Goal: Information Seeking & Learning: Find specific fact

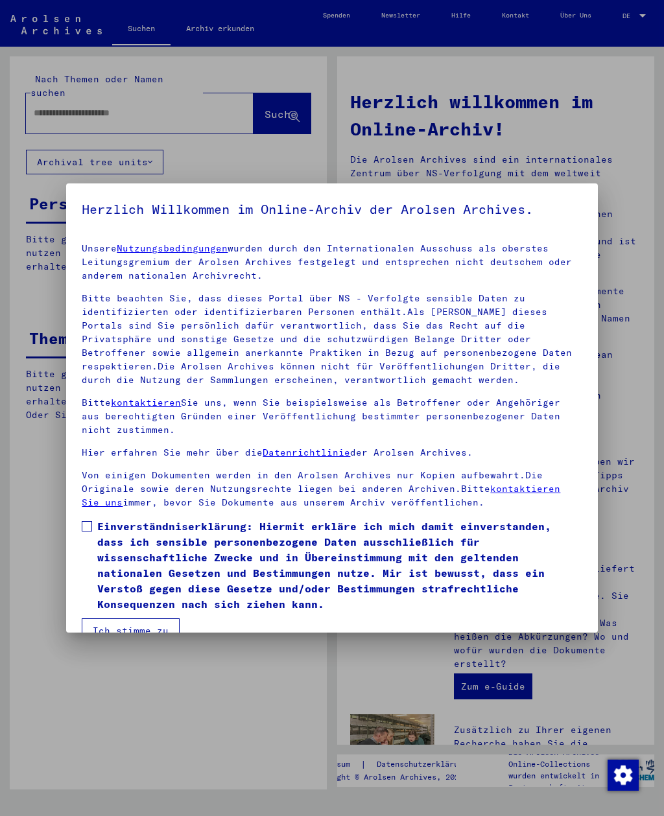
click at [58, 103] on div at bounding box center [332, 408] width 664 height 816
click at [137, 618] on button "Ich stimme zu" at bounding box center [131, 630] width 98 height 25
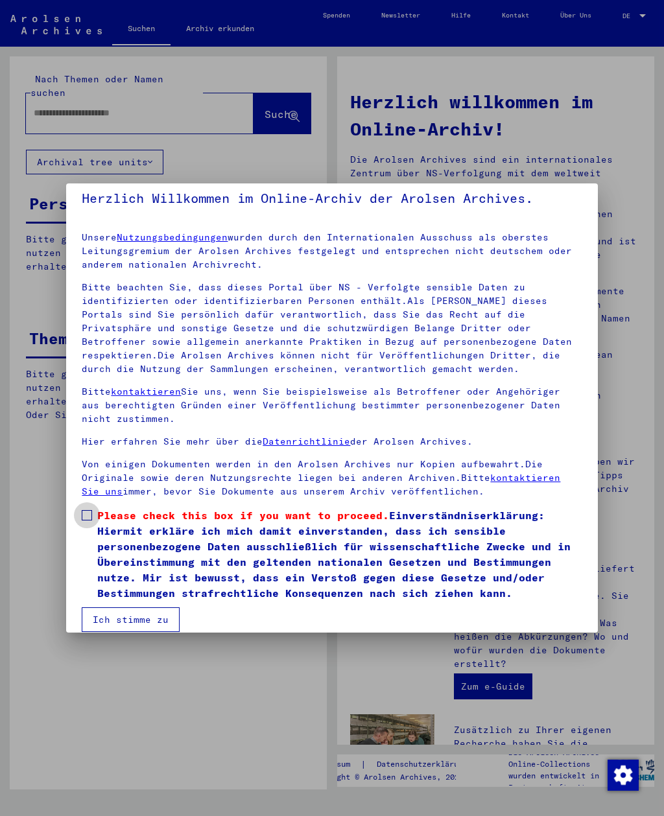
click at [93, 523] on label "Please check this box if you want to proceed. Einverständniserklärung: Hiermit …" at bounding box center [332, 554] width 500 height 93
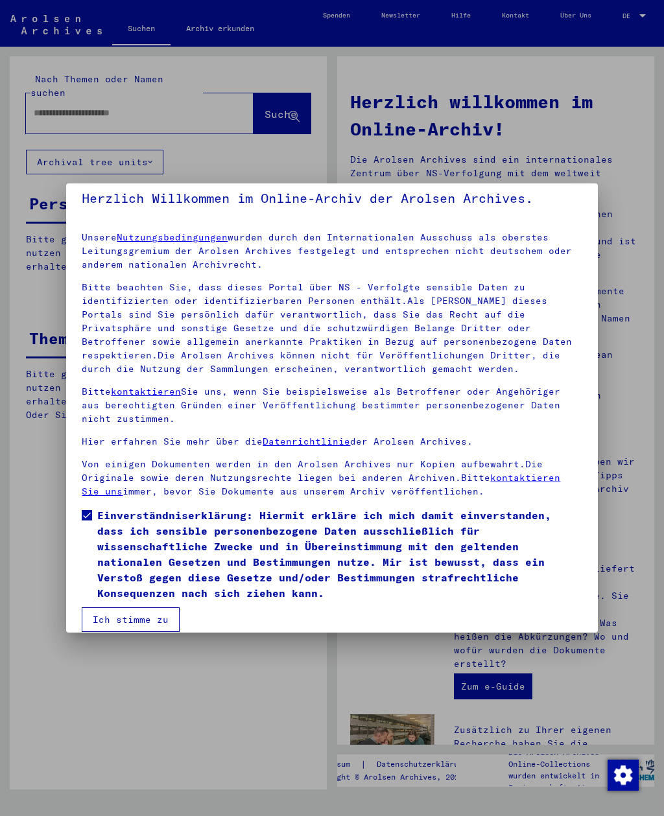
click at [134, 608] on button "Ich stimme zu" at bounding box center [131, 619] width 98 height 25
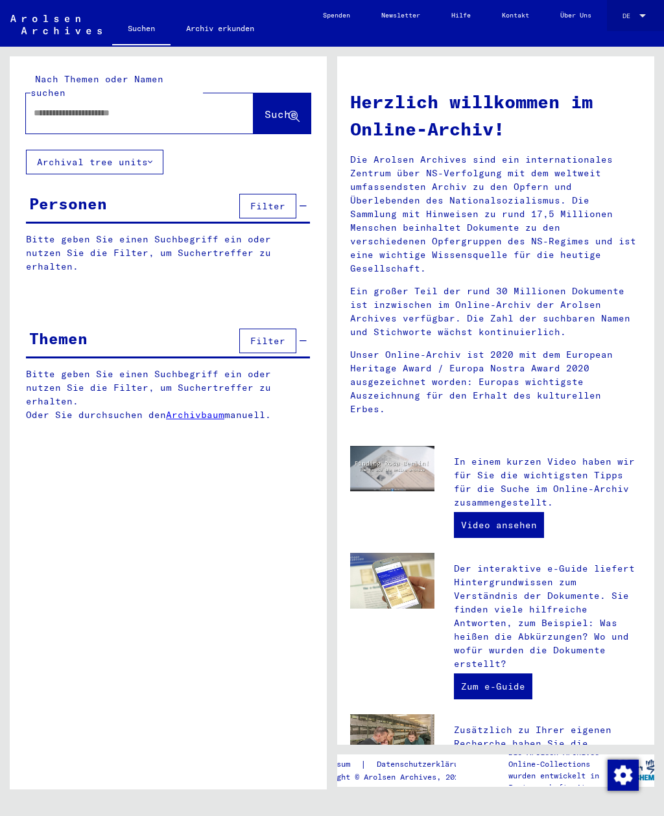
click at [652, 5] on link "DE DE" at bounding box center [635, 15] width 57 height 31
click at [629, 14] on span "DE" at bounding box center [629, 15] width 14 height 7
click at [631, 19] on span "English" at bounding box center [624, 15] width 48 height 19
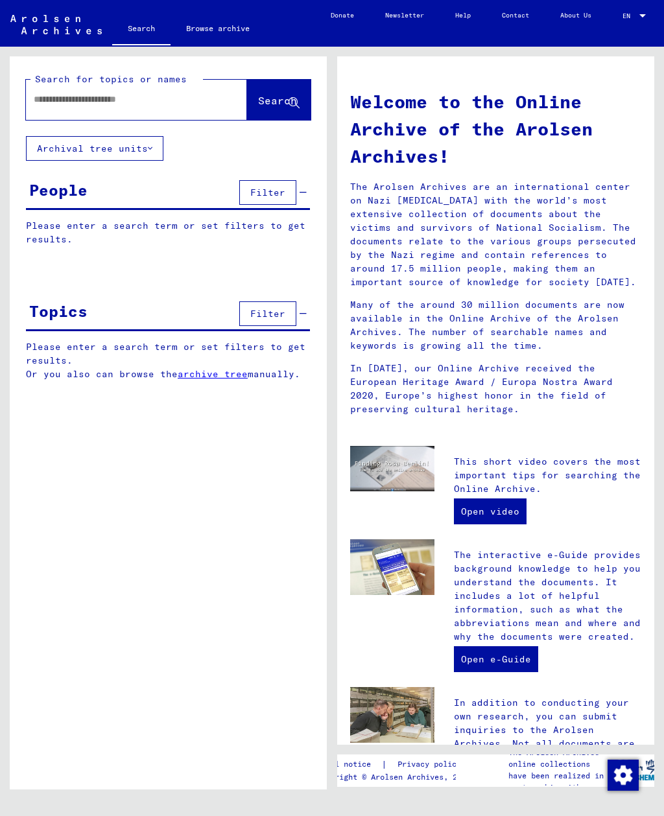
click at [67, 96] on input "text" at bounding box center [121, 100] width 174 height 14
type input "**********"
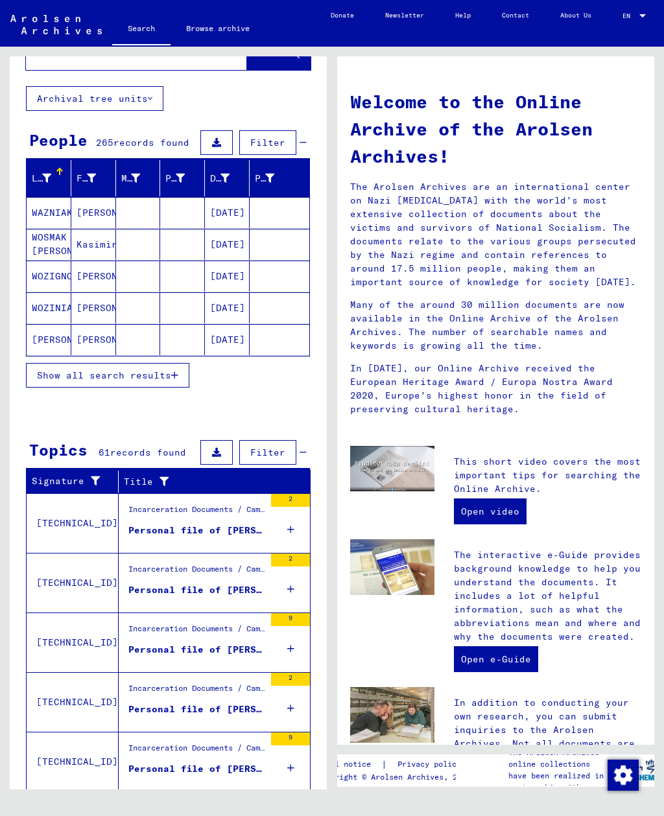
scroll to position [49, 0]
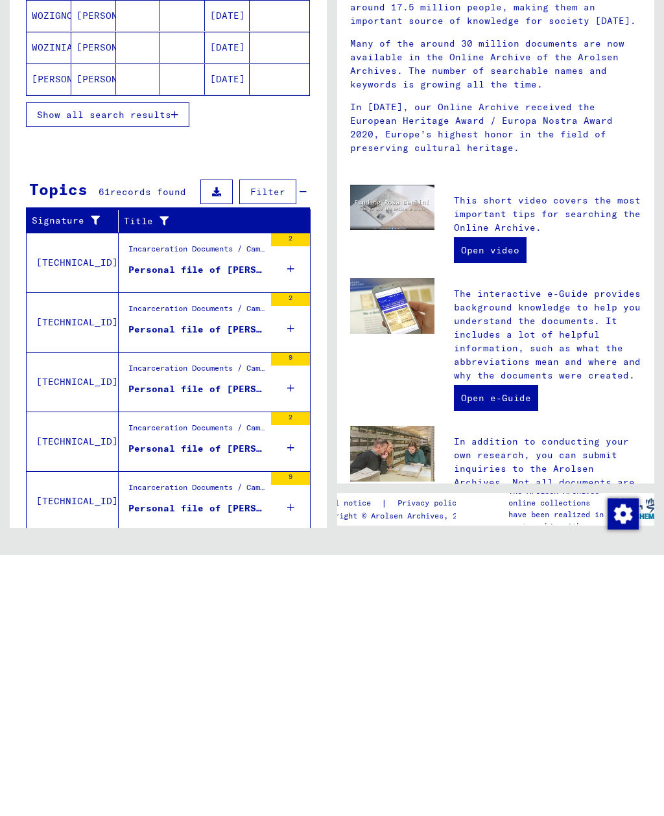
click at [176, 807] on icon "button" at bounding box center [174, 811] width 7 height 9
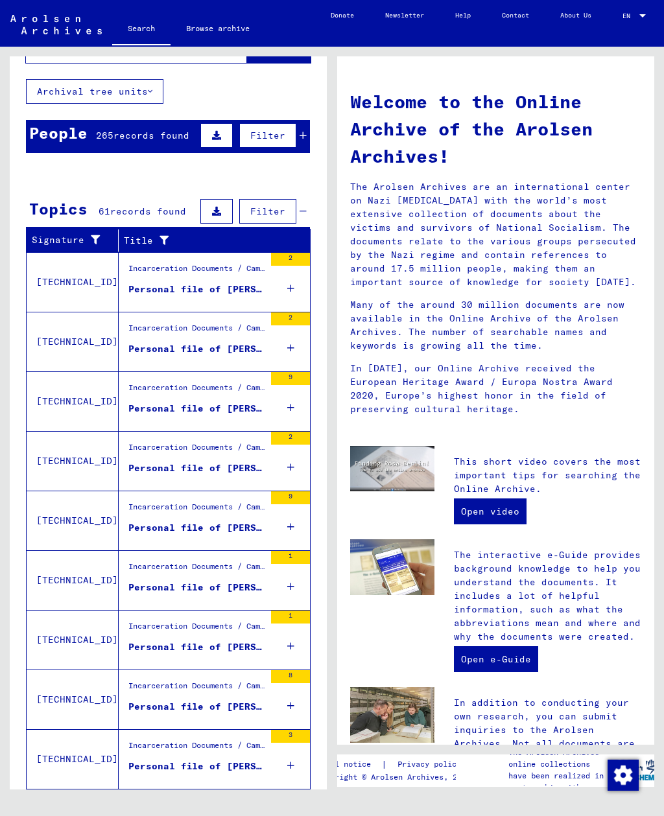
scroll to position [56, 0]
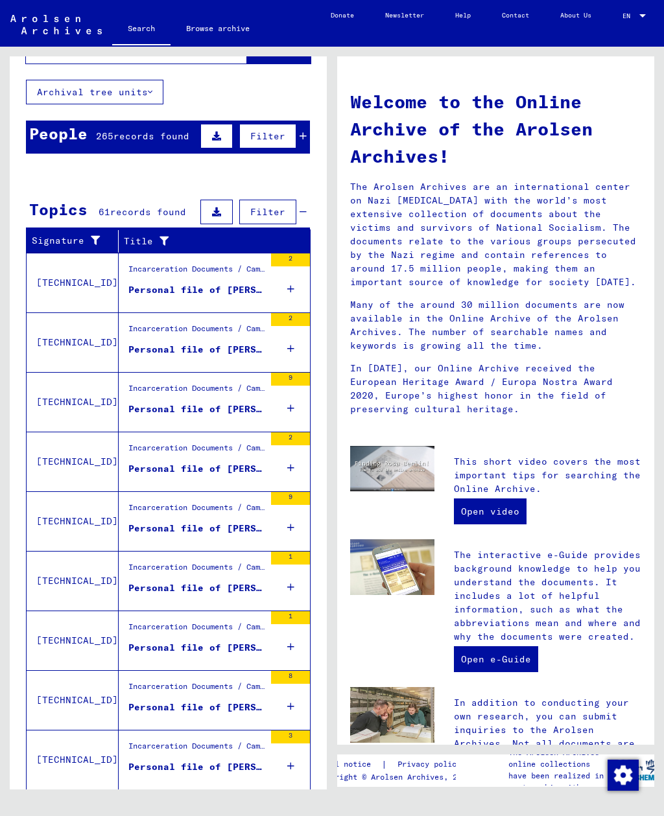
click at [146, 283] on div "Personal file of [PERSON_NAME], born on [DEMOGRAPHIC_DATA]" at bounding box center [196, 290] width 136 height 14
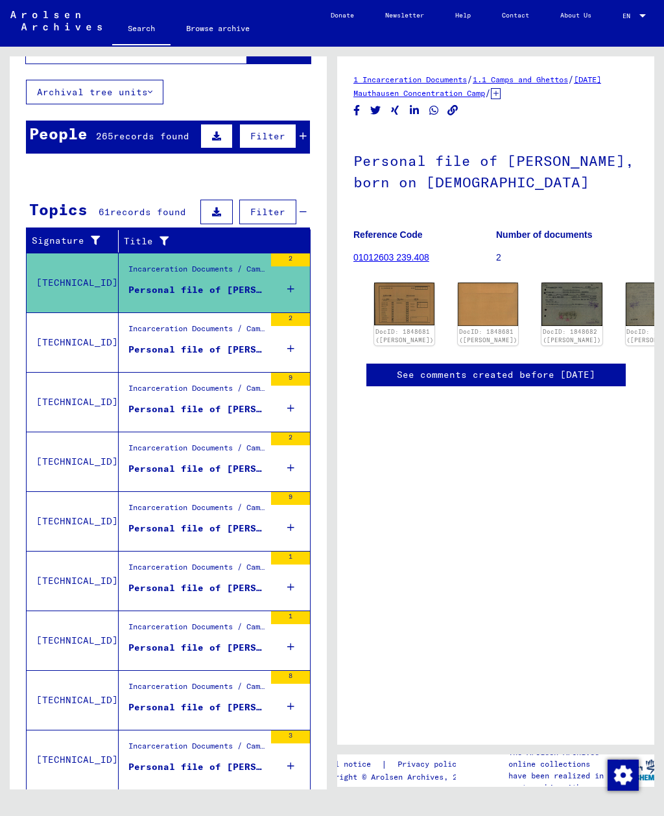
click at [399, 293] on img at bounding box center [404, 304] width 60 height 43
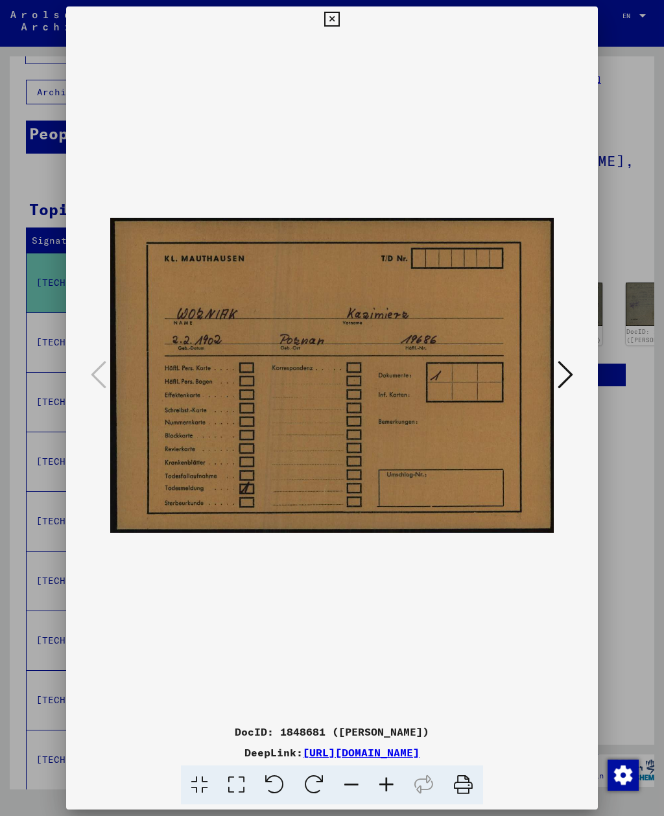
click at [629, 186] on div at bounding box center [332, 408] width 664 height 816
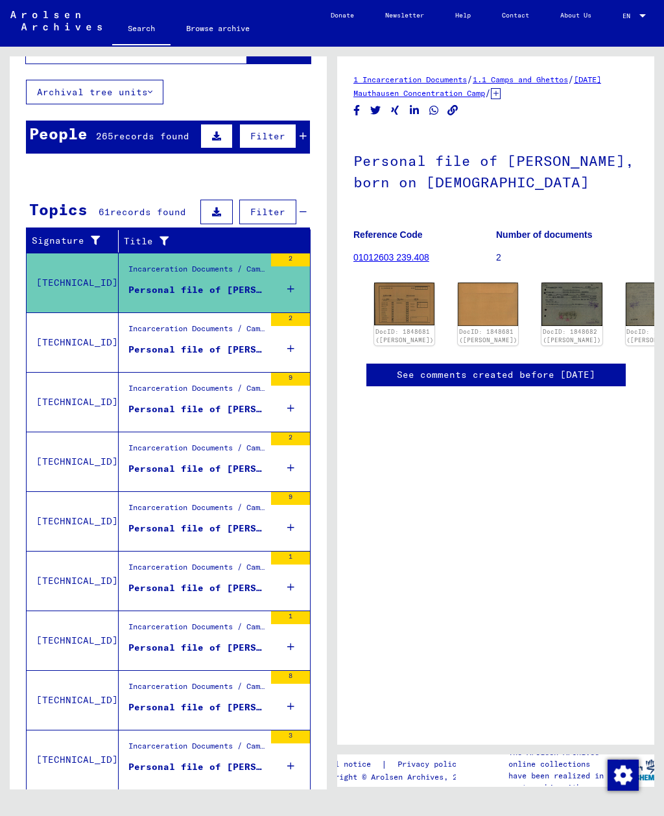
click at [158, 325] on div "Incarceration Documents / Camps and Ghettos / Concentration Camp Mittelbau (Dor…" at bounding box center [196, 332] width 136 height 18
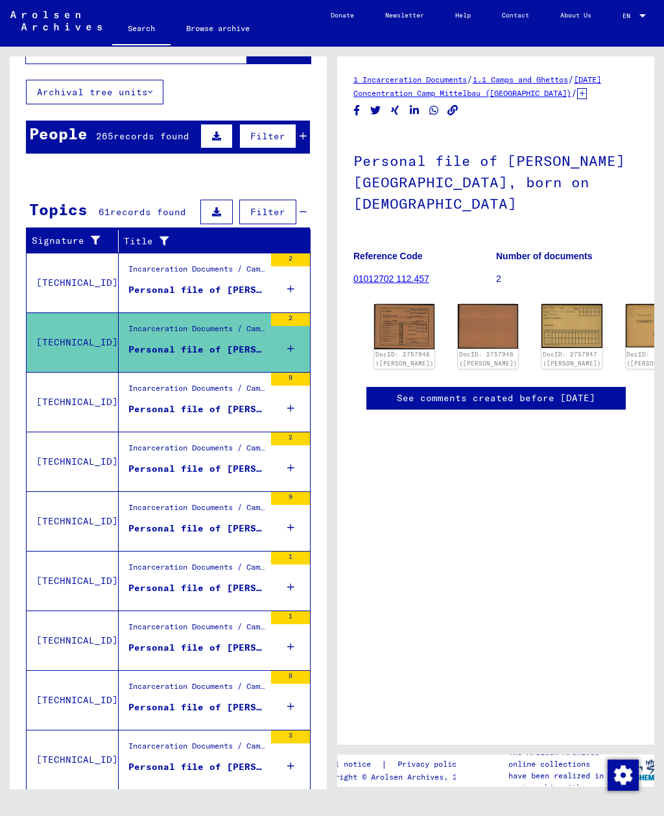
click at [156, 403] on div "Personal file of [PERSON_NAME][GEOGRAPHIC_DATA], born on [DEMOGRAPHIC_DATA], bo…" at bounding box center [196, 410] width 136 height 14
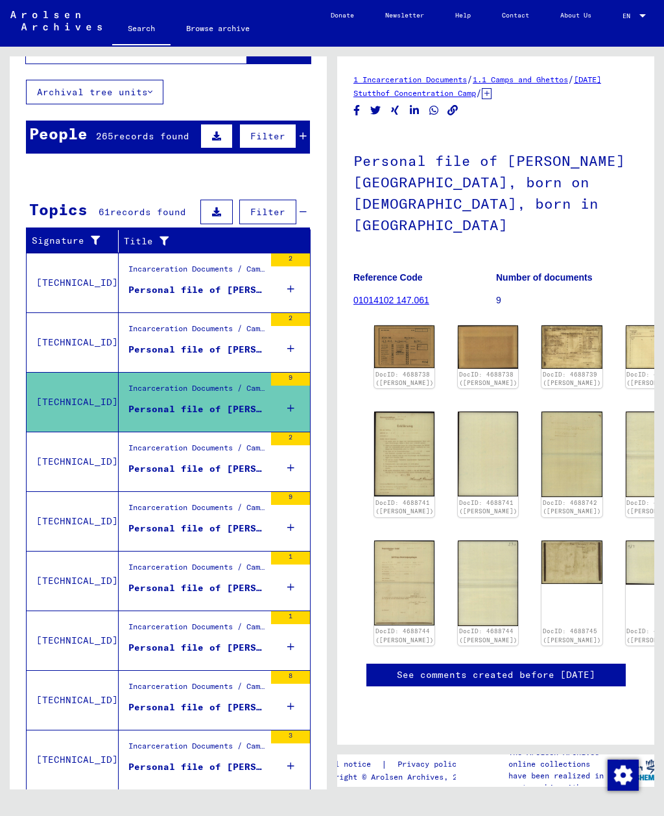
click at [149, 462] on div "Personal file of [PERSON_NAME][GEOGRAPHIC_DATA], born on [DEMOGRAPHIC_DATA], bo…" at bounding box center [196, 469] width 136 height 14
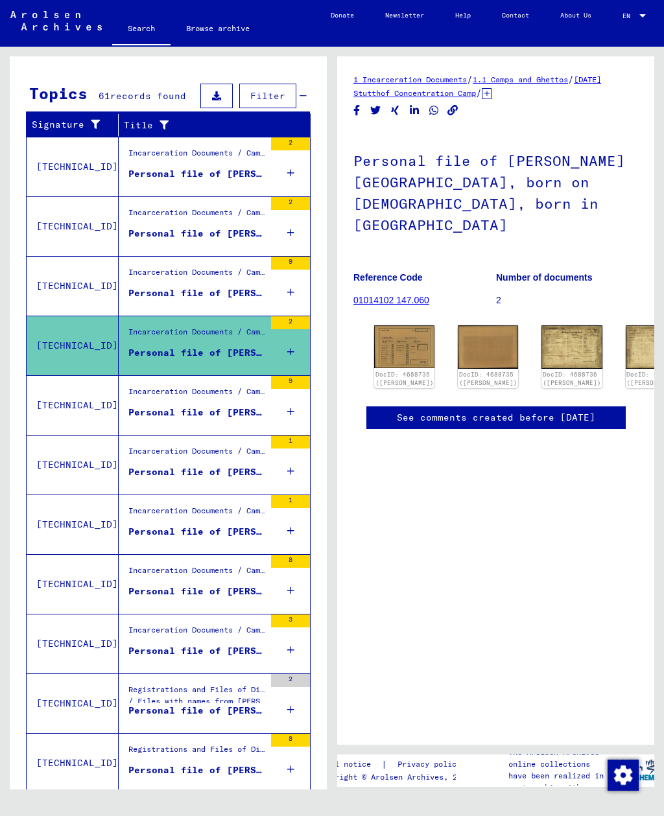
scroll to position [173, 0]
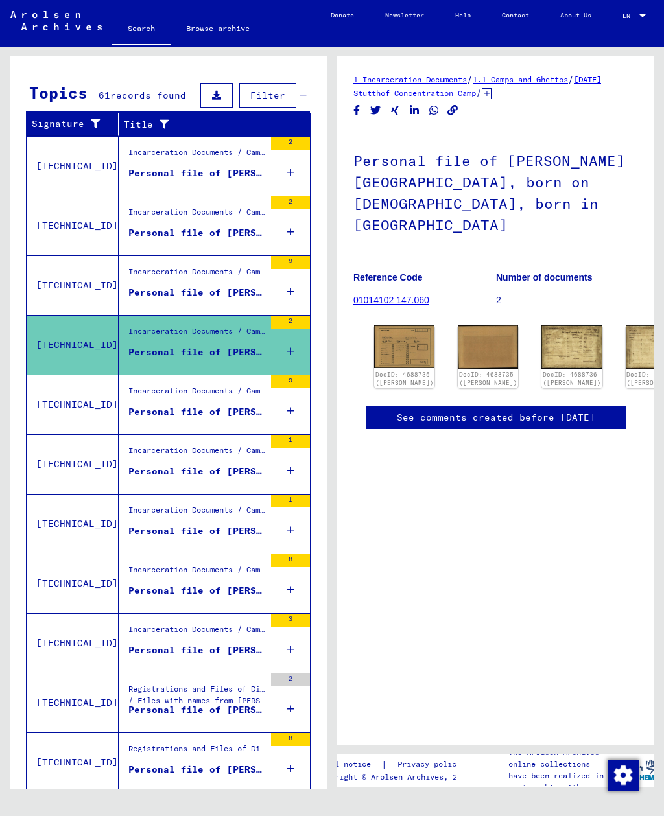
click at [156, 435] on div "Incarceration Documents / Camps and Ghettos / Buchenwald Concentration Camp / I…" at bounding box center [192, 464] width 146 height 59
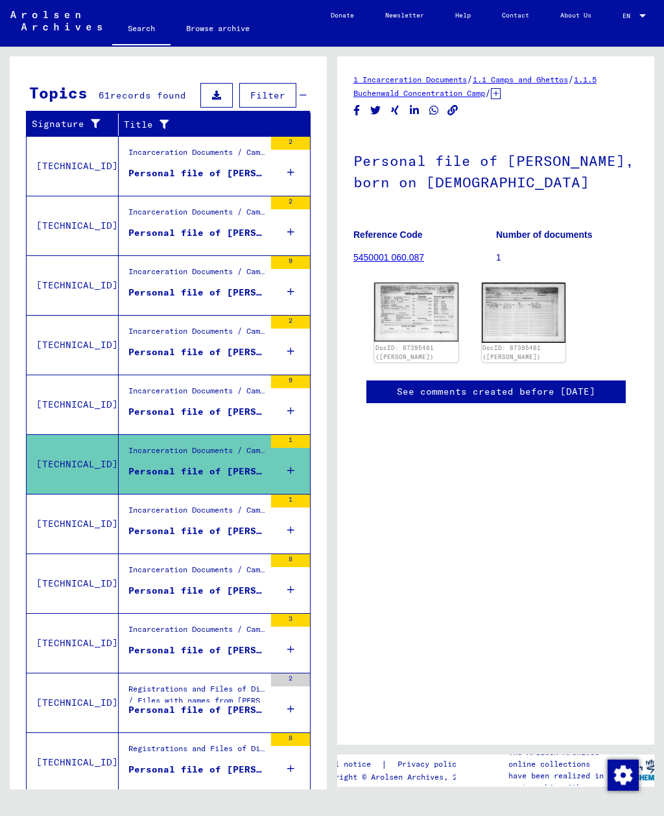
click at [143, 505] on div "Incarceration Documents / Camps and Ghettos / Buchenwald Concentration Camp / I…" at bounding box center [196, 513] width 136 height 18
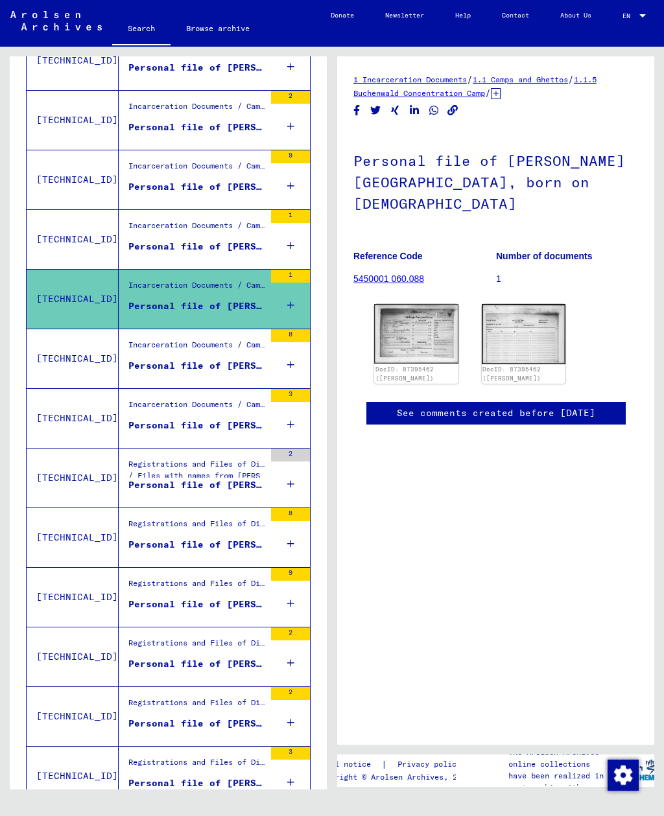
scroll to position [397, 0]
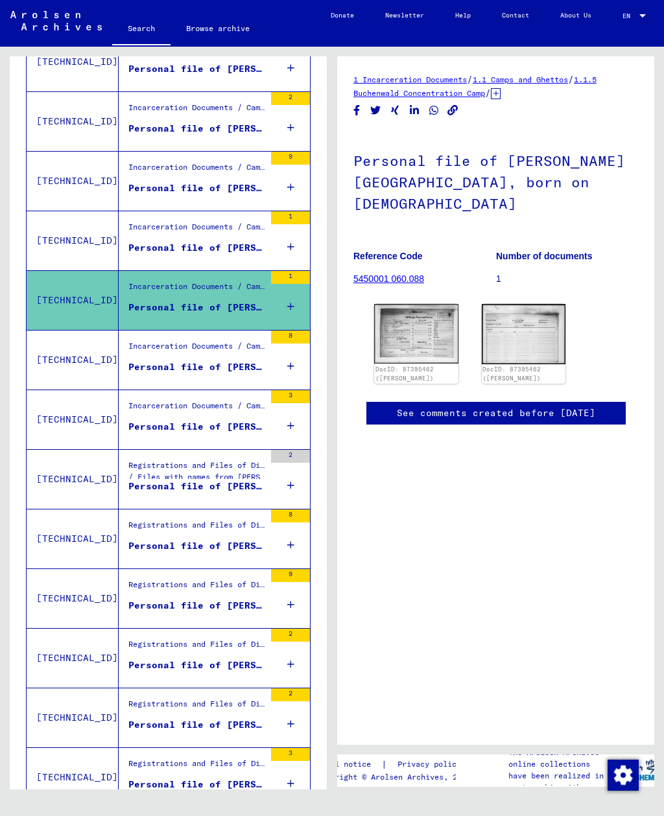
click at [229, 360] on div "Personal file of [PERSON_NAME][GEOGRAPHIC_DATA], born on [DEMOGRAPHIC_DATA]" at bounding box center [196, 367] width 136 height 14
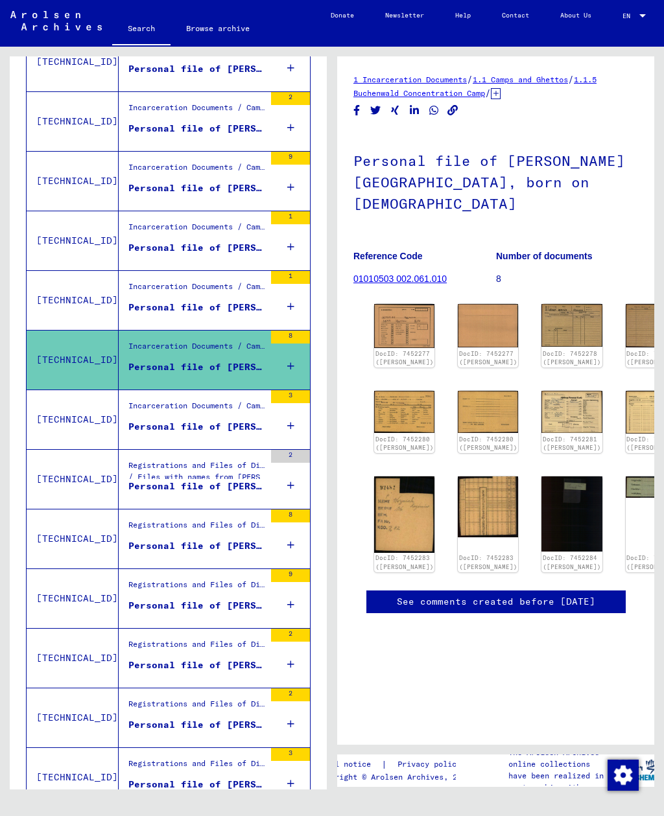
click at [242, 420] on div "Personal file of [PERSON_NAME][GEOGRAPHIC_DATA], born on [DEMOGRAPHIC_DATA]" at bounding box center [196, 427] width 136 height 14
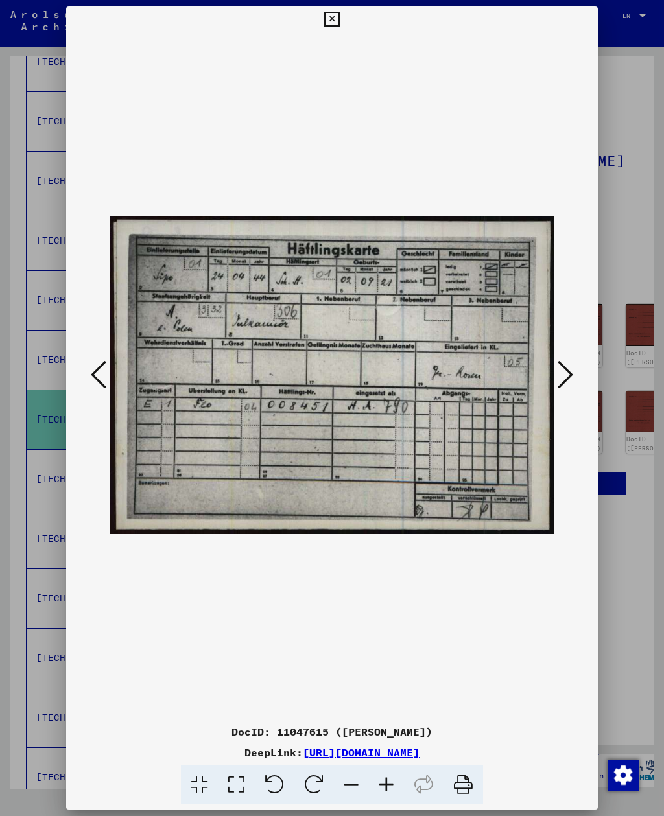
click at [630, 243] on div at bounding box center [332, 408] width 664 height 816
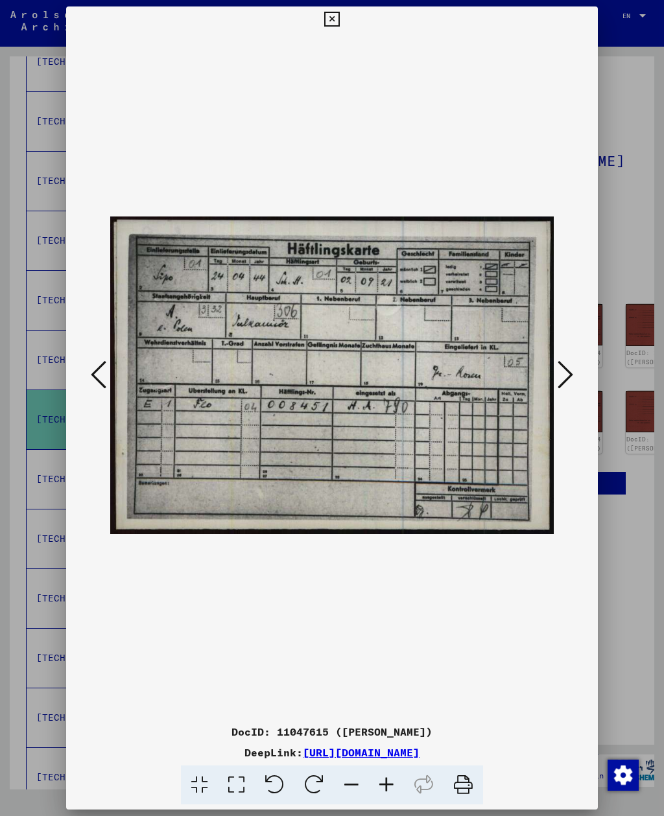
click at [625, 340] on div at bounding box center [332, 408] width 664 height 816
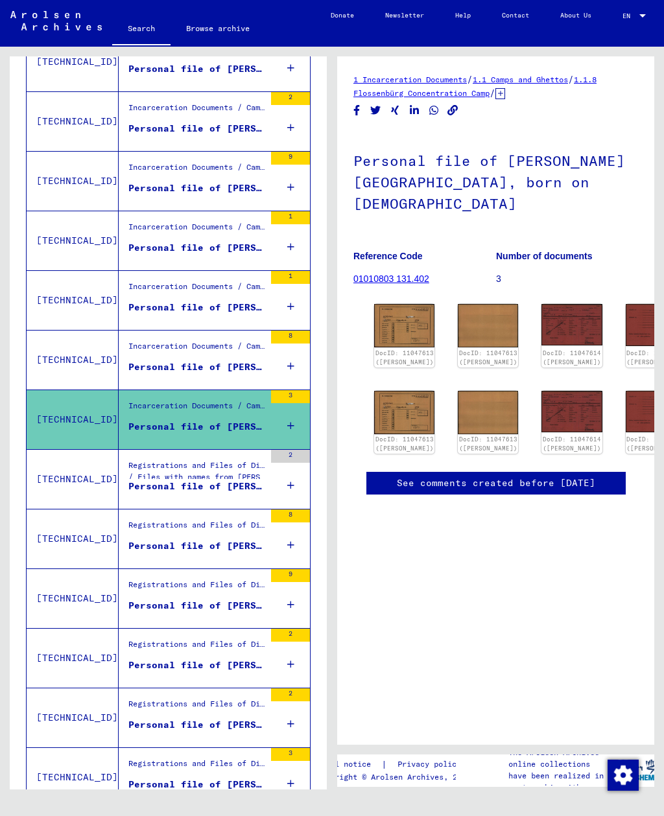
click at [625, 304] on img at bounding box center [655, 324] width 60 height 41
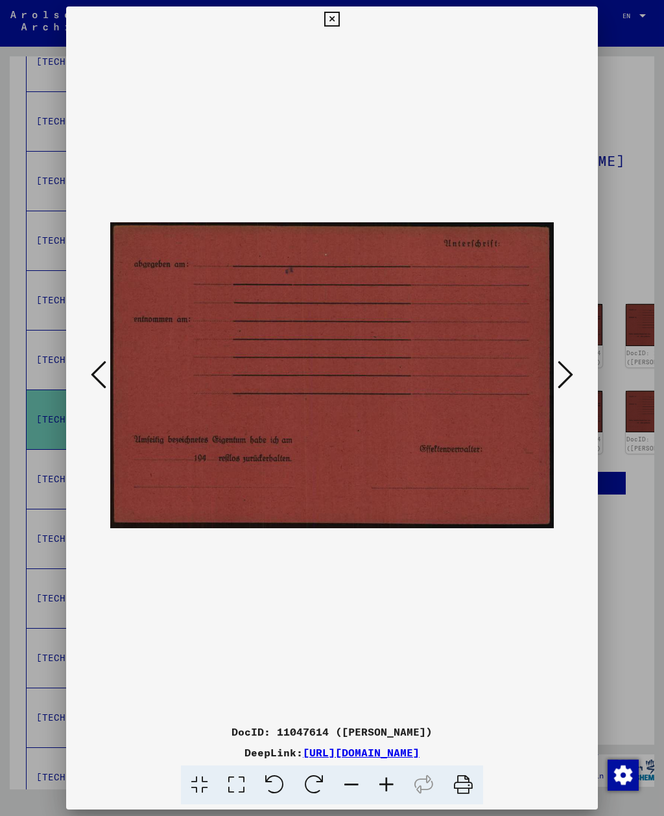
click at [630, 264] on div at bounding box center [332, 408] width 664 height 816
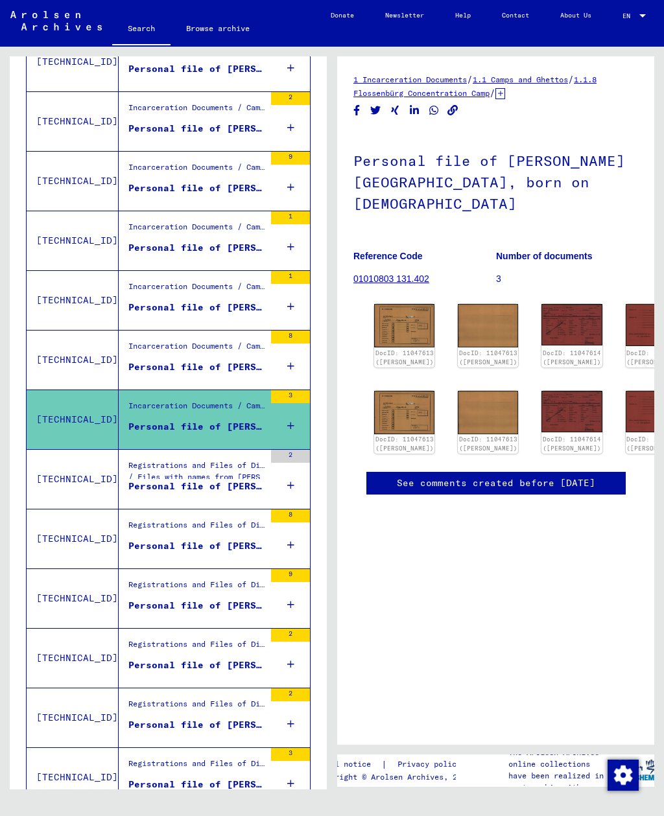
click at [541, 304] on img at bounding box center [571, 324] width 60 height 41
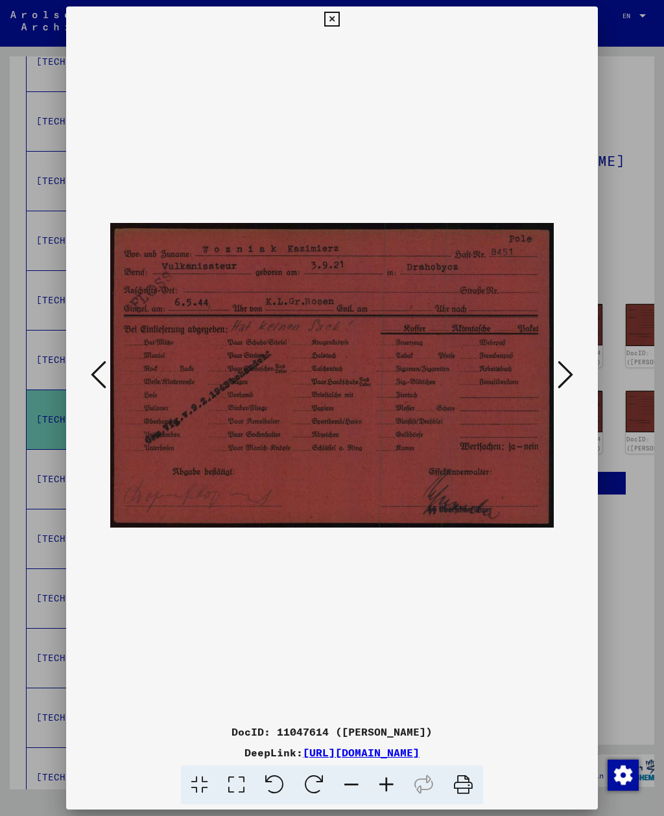
click at [614, 236] on div at bounding box center [332, 408] width 664 height 816
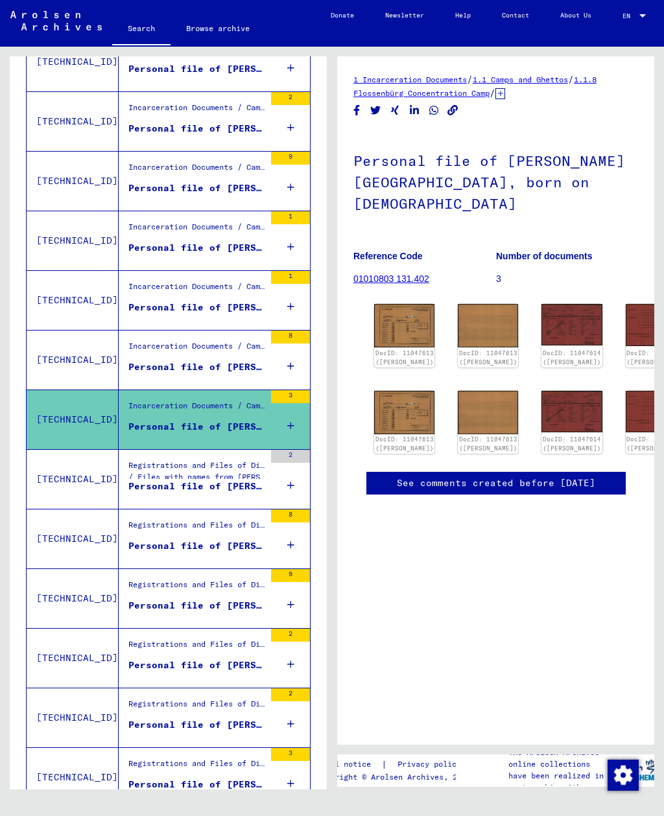
click at [458, 347] on div "DocID: 11047613 ([PERSON_NAME])" at bounding box center [488, 356] width 60 height 19
click at [464, 304] on img at bounding box center [488, 325] width 60 height 43
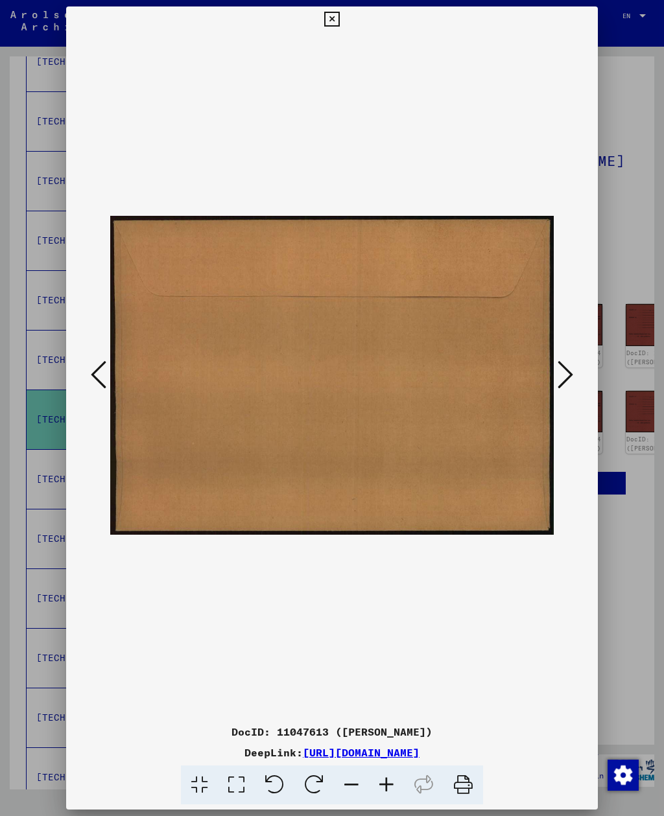
click at [628, 218] on div at bounding box center [332, 408] width 664 height 816
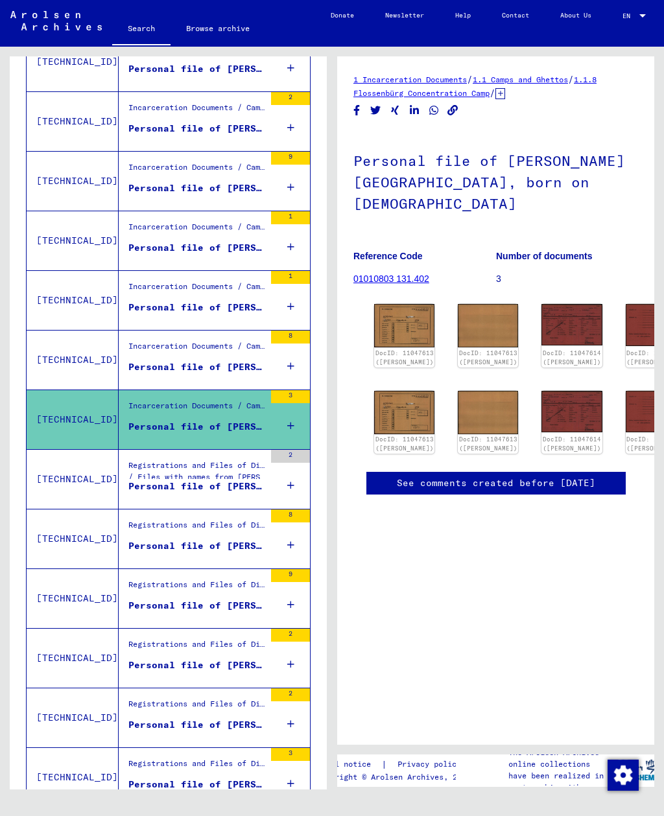
click at [399, 304] on img at bounding box center [404, 325] width 60 height 43
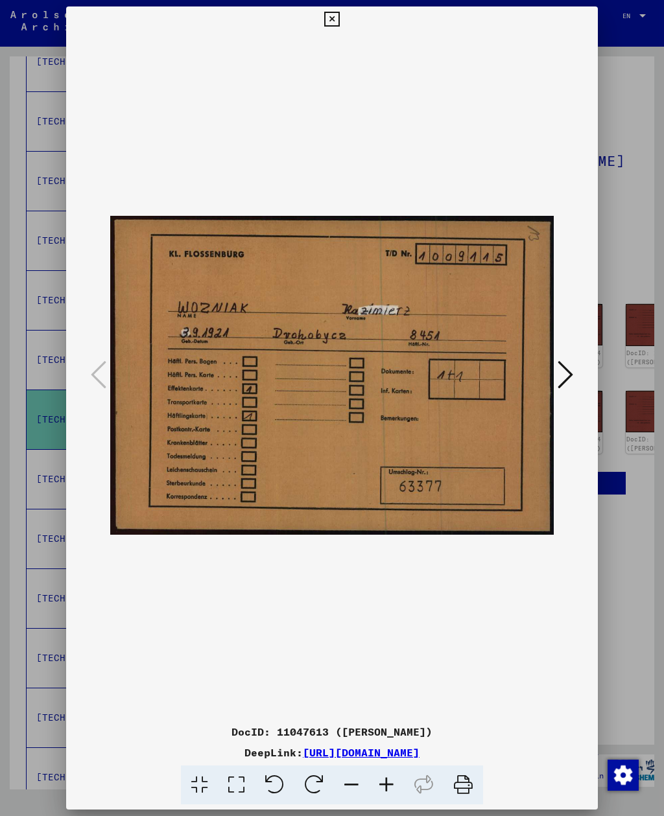
click at [636, 235] on div at bounding box center [332, 408] width 664 height 816
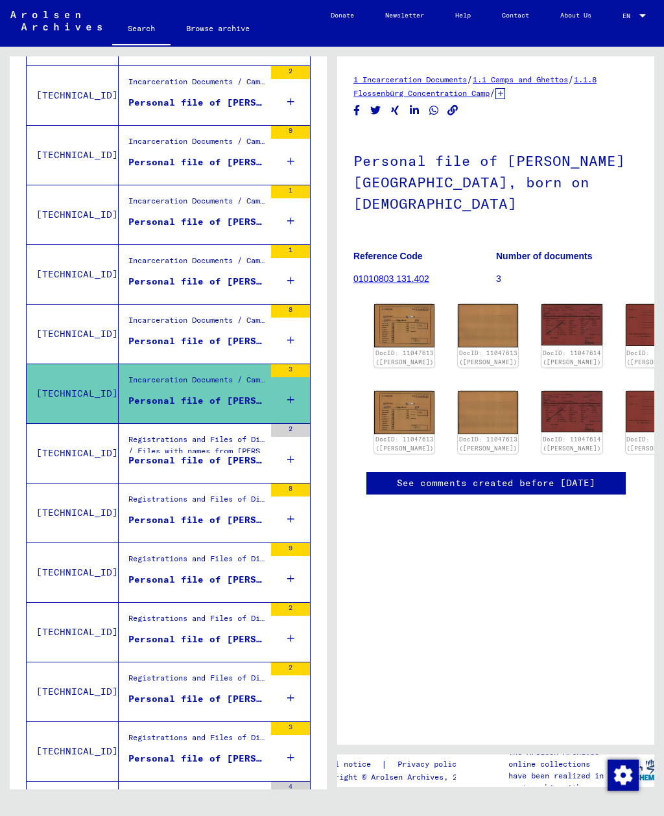
scroll to position [464, 0]
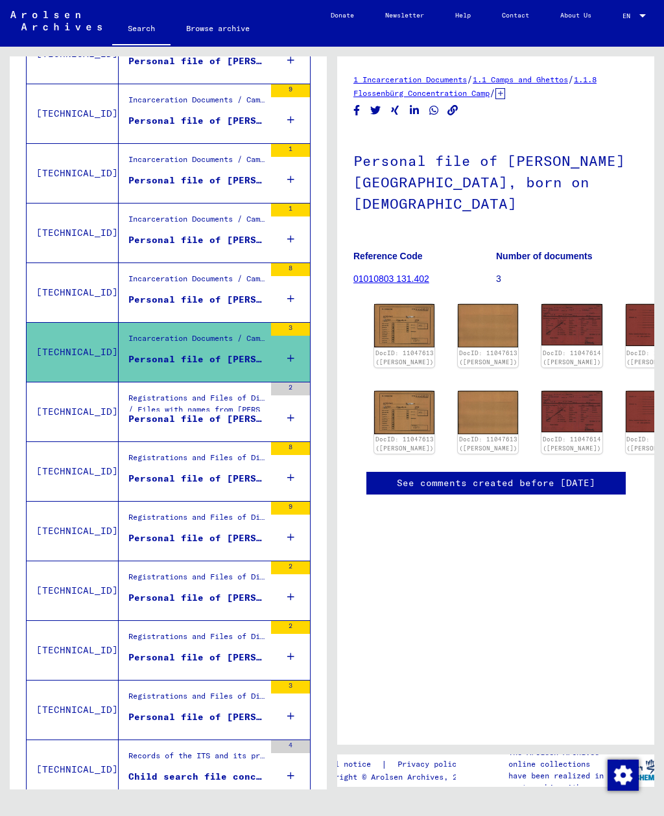
click at [167, 412] on div "Personal file of [PERSON_NAME][GEOGRAPHIC_DATA]" at bounding box center [196, 419] width 136 height 14
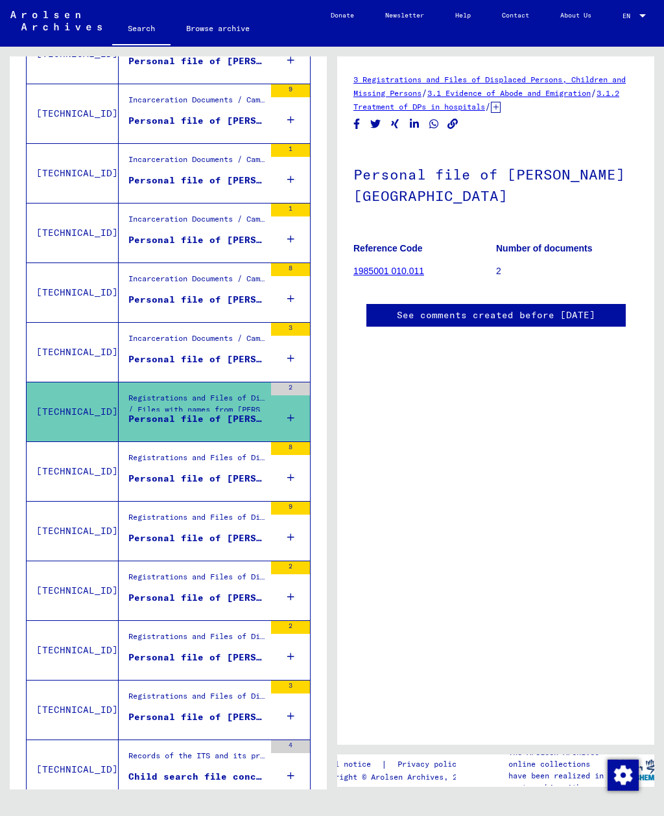
click at [158, 452] on div "Registrations and Files of Displaced Persons, Children and Missing Persons / Re…" at bounding box center [196, 461] width 136 height 18
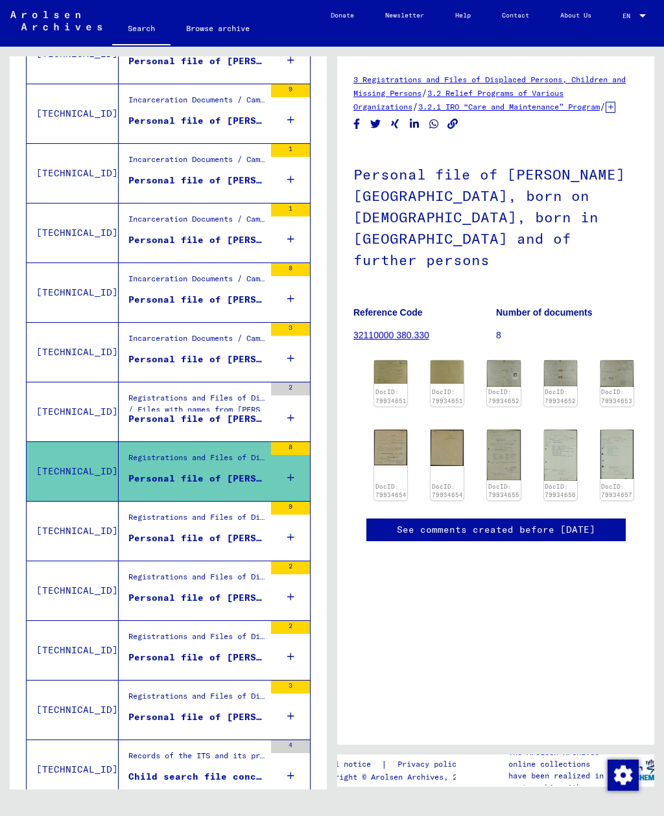
click at [146, 531] on div "Personal file of [PERSON_NAME][GEOGRAPHIC_DATA], born on [DEMOGRAPHIC_DATA], bo…" at bounding box center [196, 538] width 136 height 14
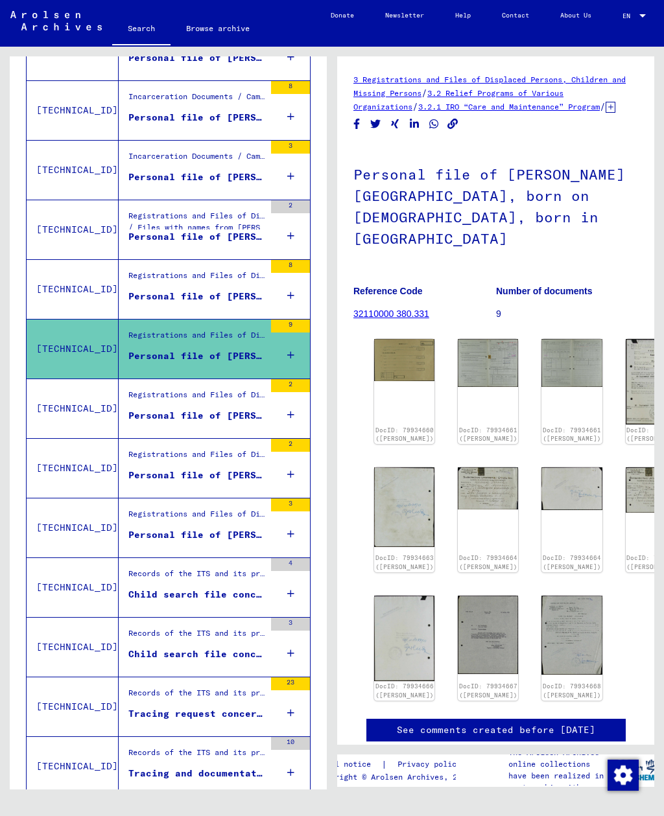
scroll to position [646, 0]
click at [155, 409] on div "Personal file of [PERSON_NAME][GEOGRAPHIC_DATA], born on [DEMOGRAPHIC_DATA], bo…" at bounding box center [196, 416] width 136 height 14
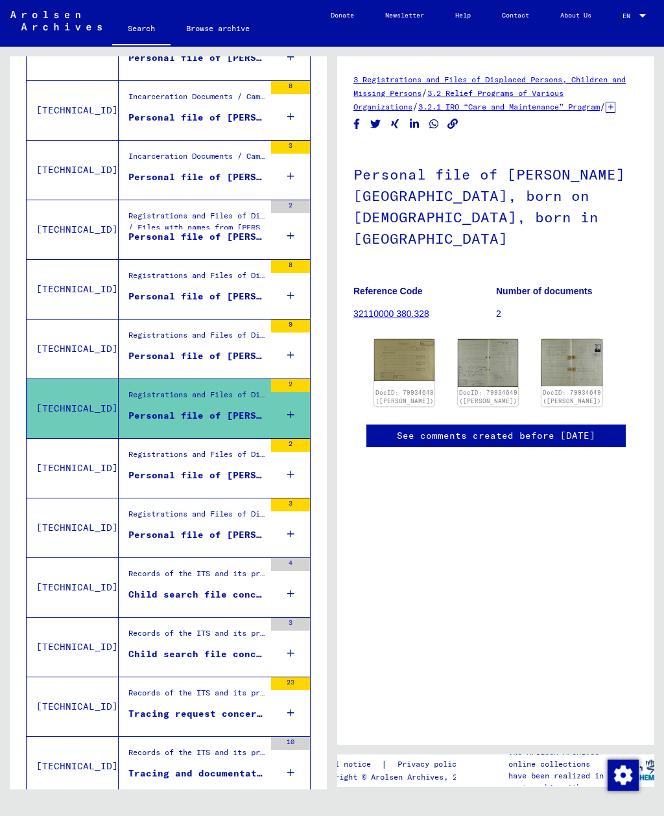
click at [146, 498] on div "Registrations and Files of Displaced Persons, Children and Missing Persons / Re…" at bounding box center [192, 527] width 146 height 59
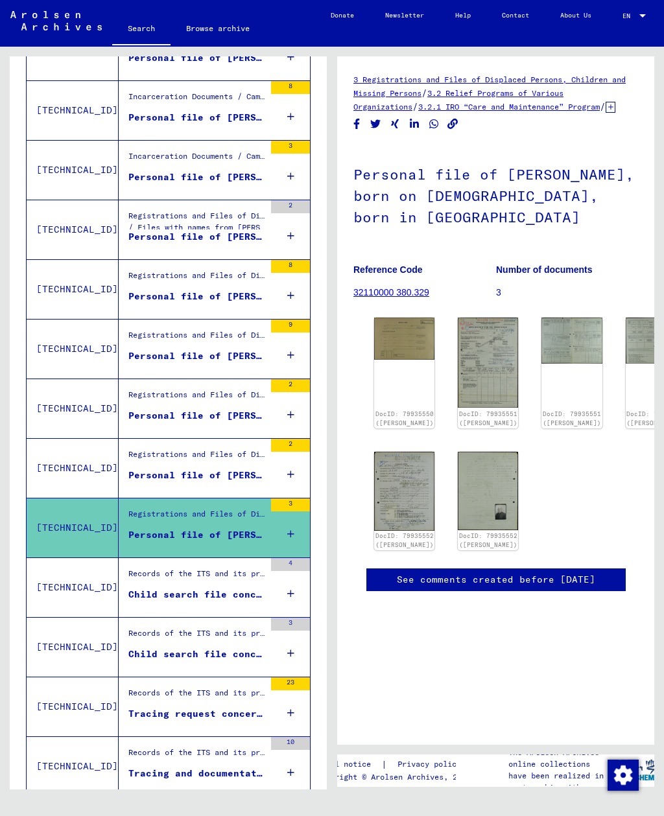
click at [152, 469] on figure "Personal file of [PERSON_NAME][GEOGRAPHIC_DATA], born on [DEMOGRAPHIC_DATA], bo…" at bounding box center [196, 478] width 136 height 19
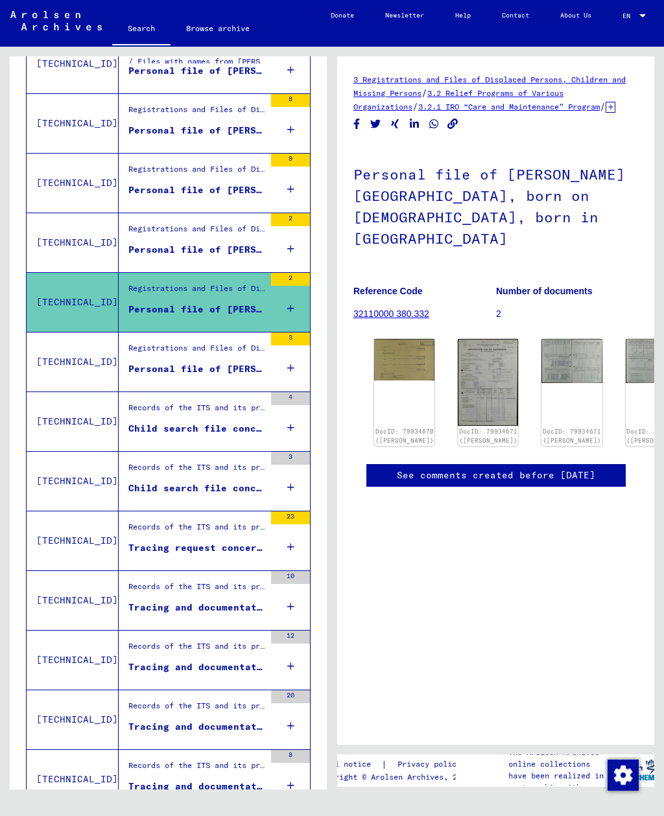
scroll to position [821, 0]
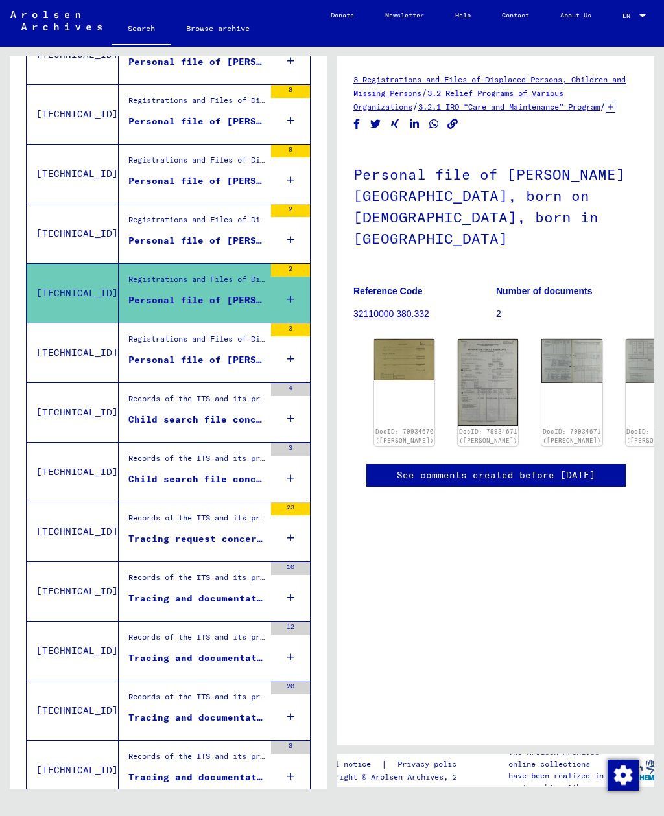
click at [159, 356] on figure "Personal file of [PERSON_NAME], born on [DEMOGRAPHIC_DATA], born in [GEOGRAPHIC…" at bounding box center [196, 362] width 136 height 19
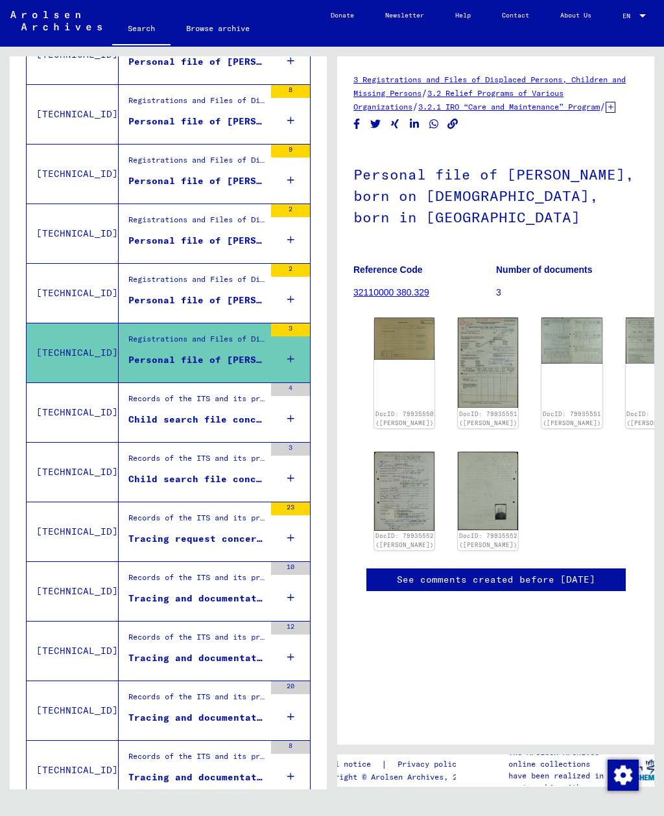
click at [152, 396] on figure "Records of the ITS and its predecessors / Inquiry processing / Case files of Ch…" at bounding box center [196, 402] width 136 height 19
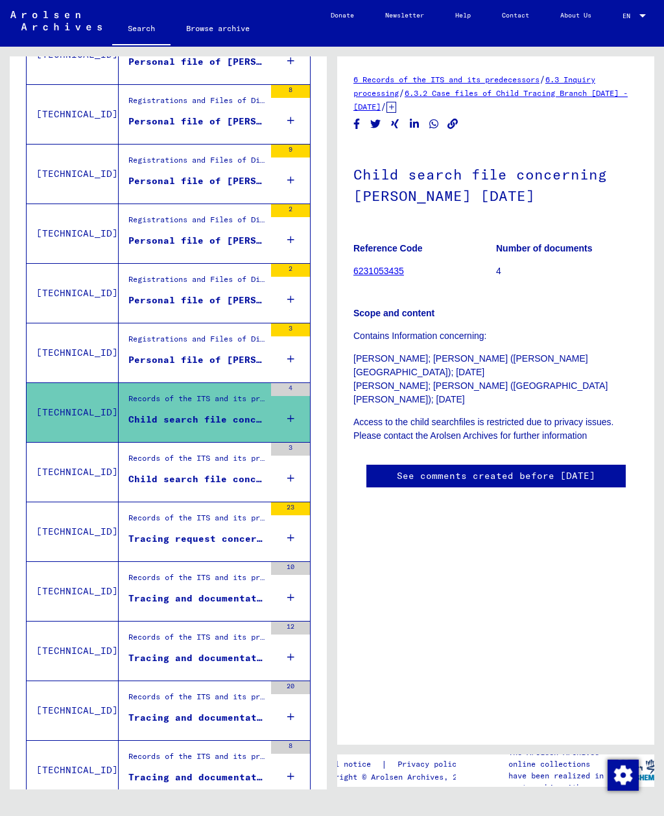
click at [160, 455] on div "Records of the ITS and its predecessors / Inquiry processing / Case files of Ch…" at bounding box center [196, 461] width 136 height 18
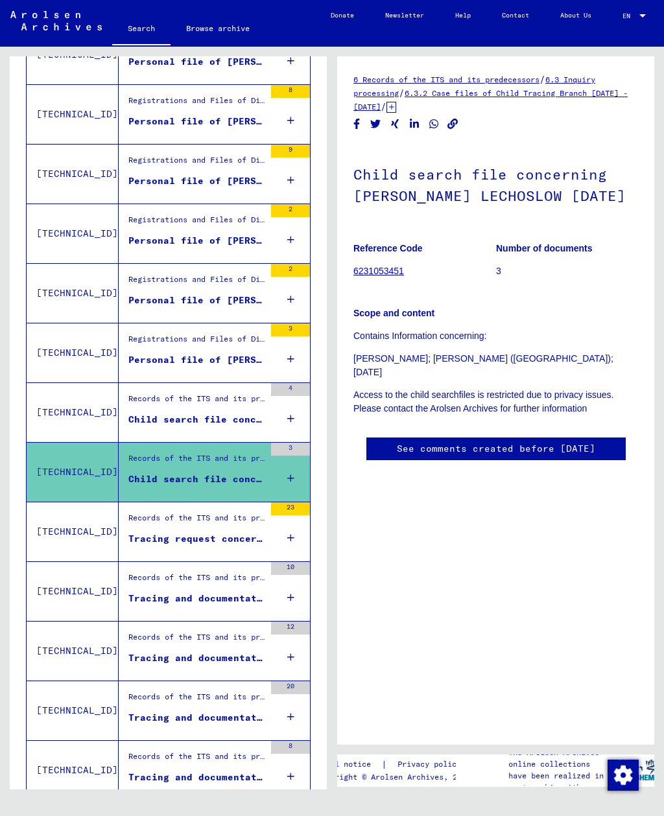
click at [137, 532] on div "Tracing request concerning [PERSON_NAME] [DATE]" at bounding box center [196, 539] width 136 height 14
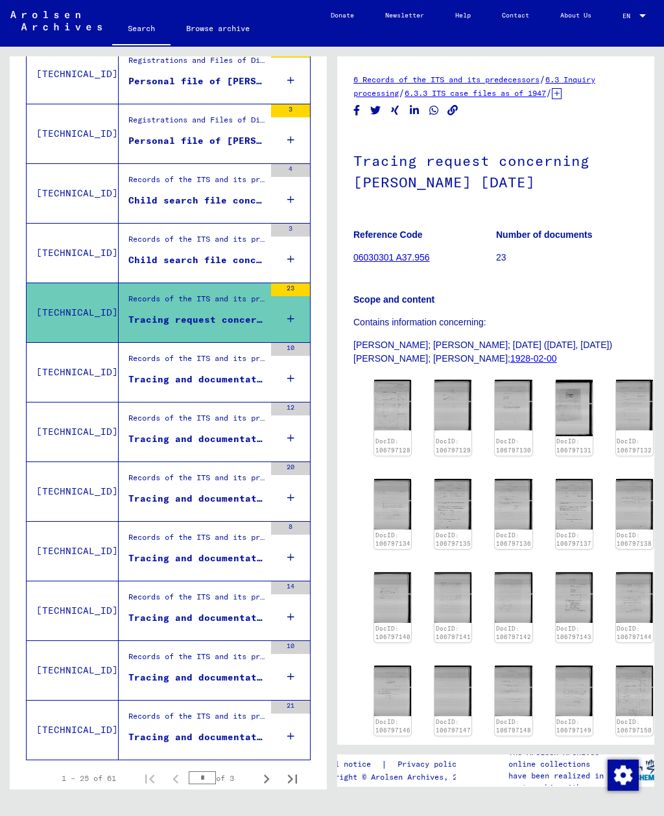
scroll to position [1036, 0]
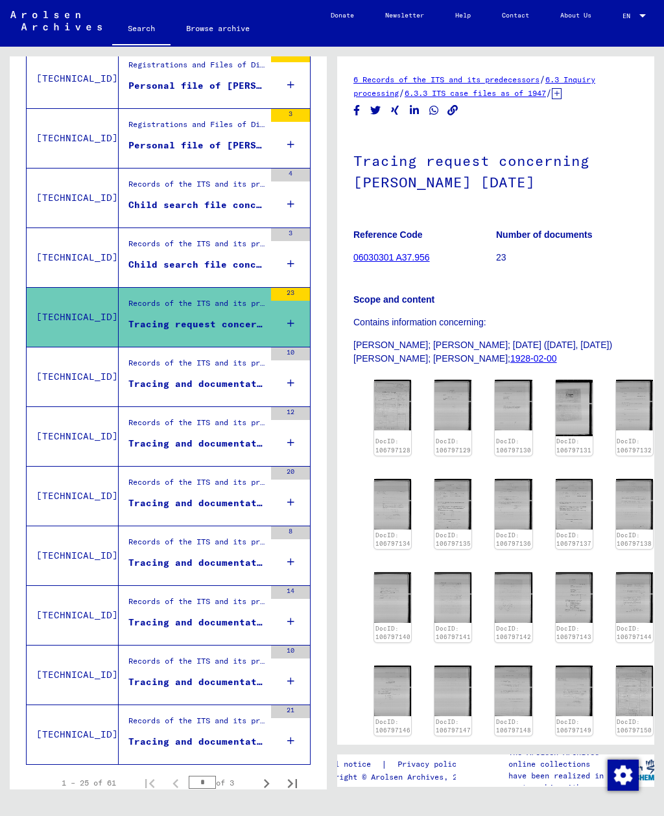
click at [148, 377] on div "Tracing and documentation case no. 1.009.115 for [PERSON_NAME] born [DEMOGRAPHI…" at bounding box center [196, 384] width 136 height 14
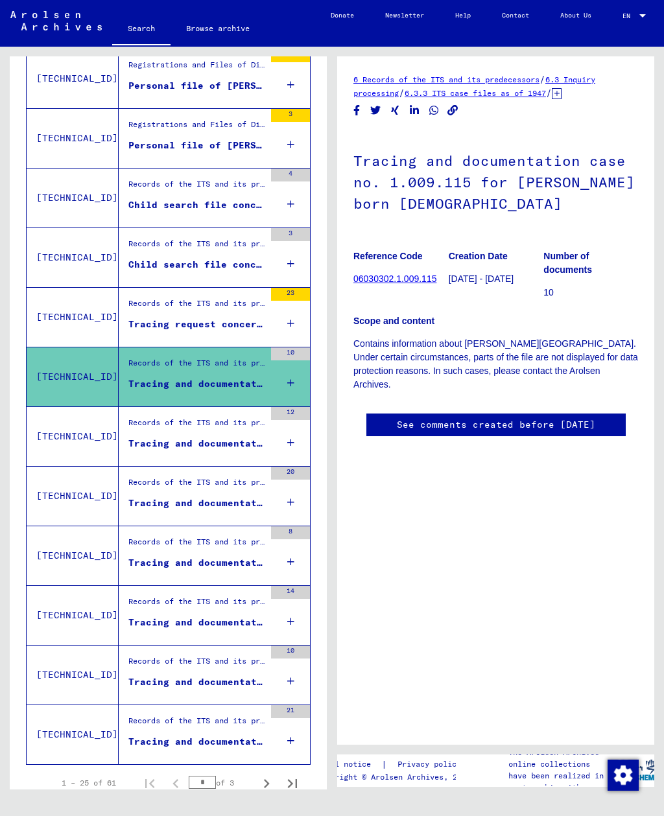
click at [414, 274] on link "06030302.1.009.115" at bounding box center [394, 279] width 83 height 10
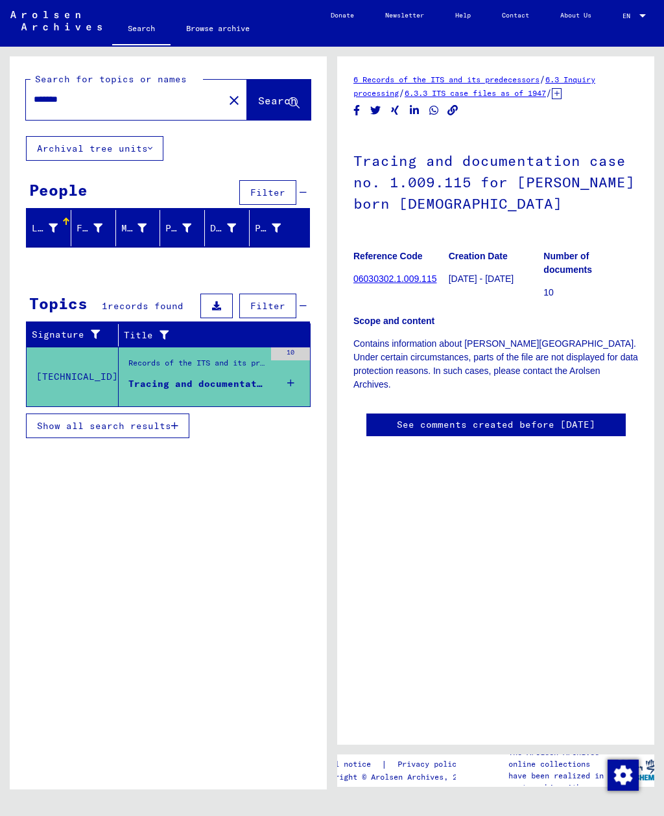
click at [10, 148] on div "Search for topics or names ******* close Search Archival tree units People Filt…" at bounding box center [168, 255] width 317 height 399
click at [91, 93] on input "*******" at bounding box center [125, 100] width 182 height 14
type input "*"
type input "**********"
click at [248, 102] on button "Search" at bounding box center [279, 100] width 64 height 40
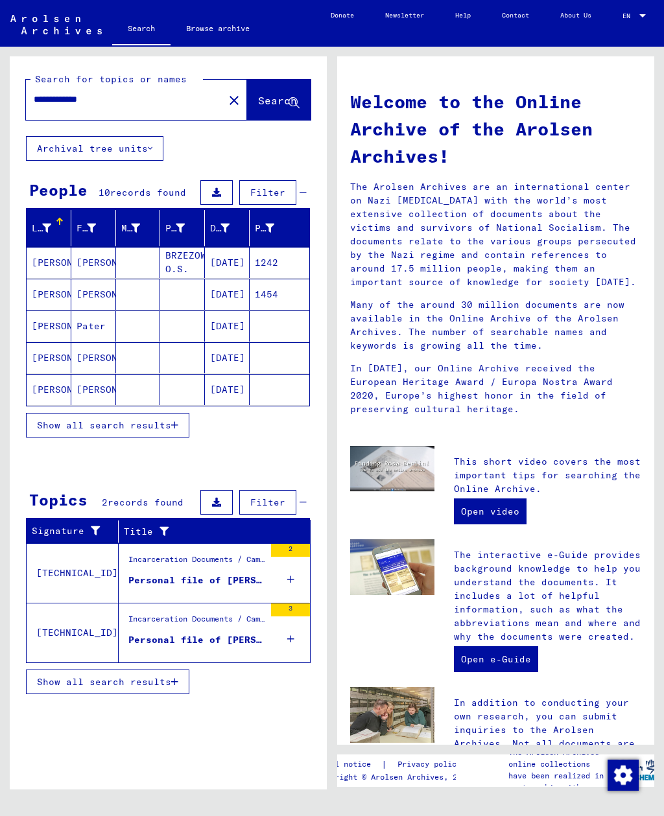
click at [165, 676] on span "Show all search results" at bounding box center [104, 682] width 134 height 12
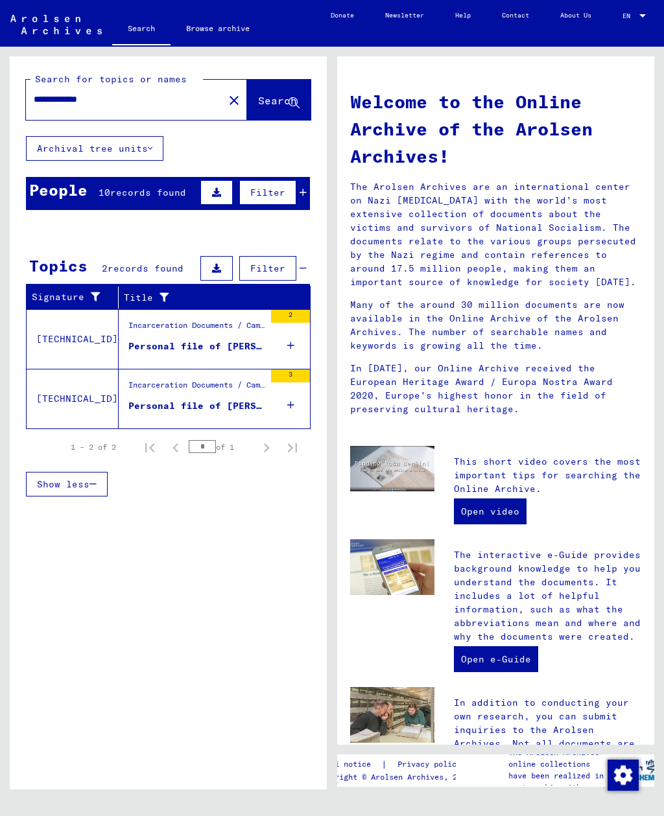
click at [150, 340] on div "Personal file of [PERSON_NAME], born on [DEMOGRAPHIC_DATA], born in [GEOGRAPHIC…" at bounding box center [196, 347] width 136 height 14
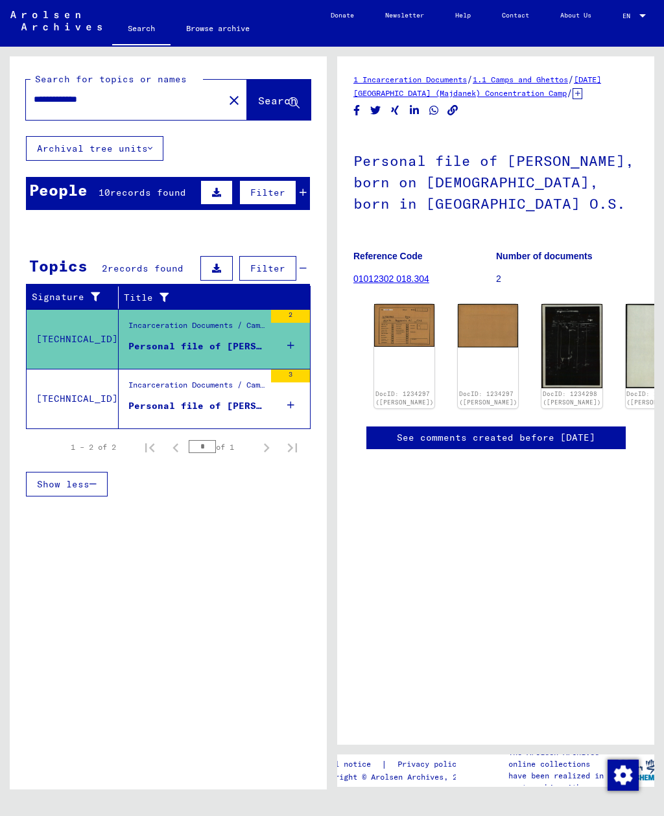
click at [380, 316] on div "DocID: 1234297 ([PERSON_NAME])" at bounding box center [404, 356] width 60 height 104
click at [390, 305] on img at bounding box center [404, 325] width 60 height 43
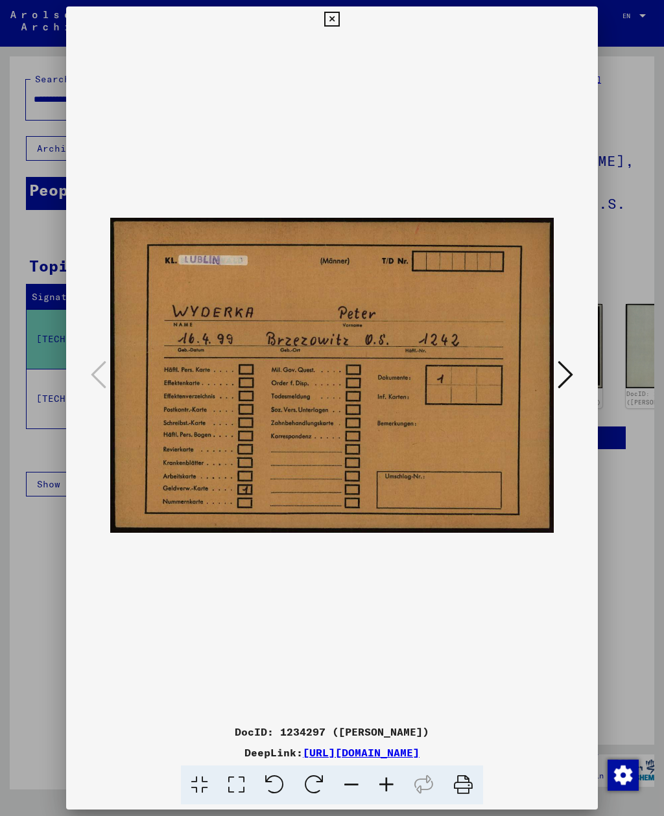
click at [575, 368] on button at bounding box center [565, 375] width 23 height 37
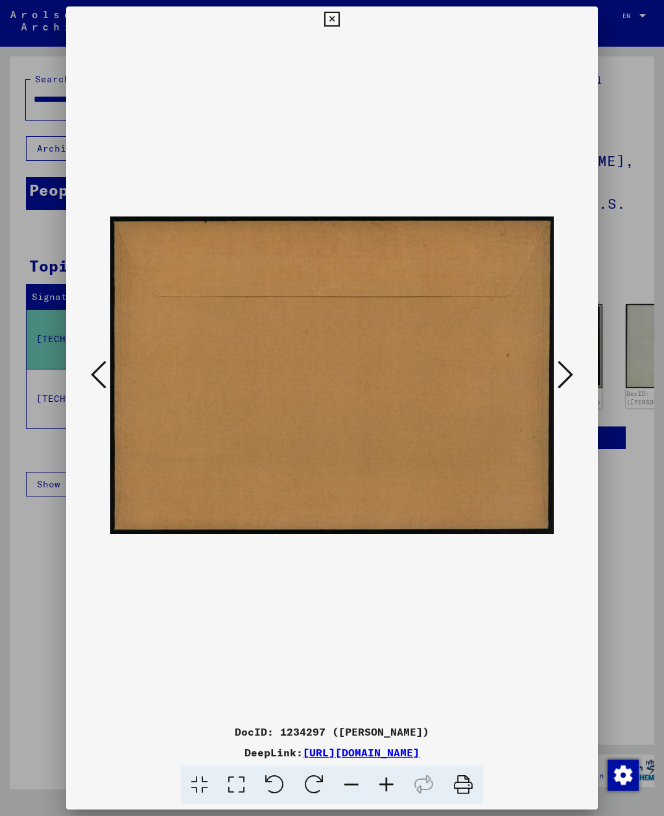
click at [570, 375] on icon at bounding box center [565, 374] width 16 height 31
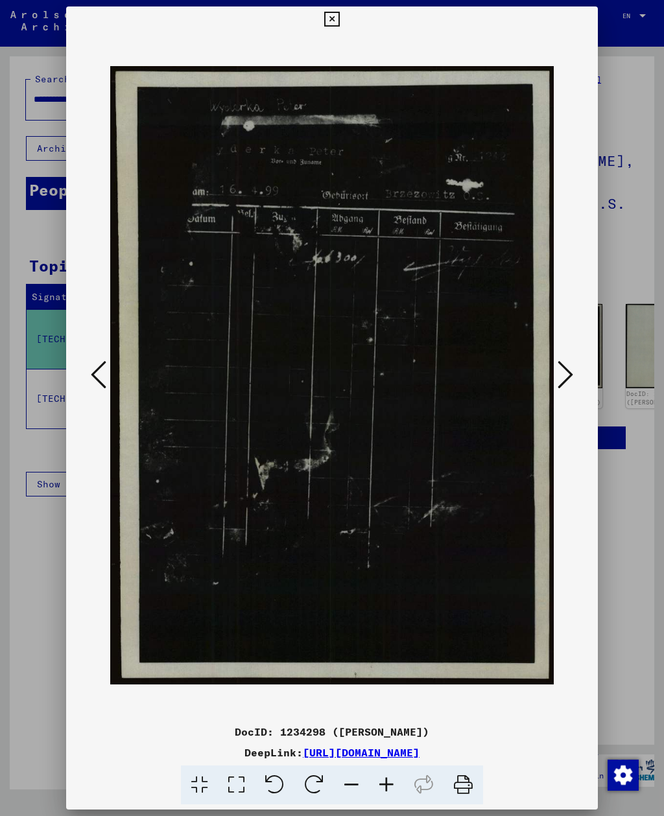
click at [568, 373] on icon at bounding box center [565, 374] width 16 height 31
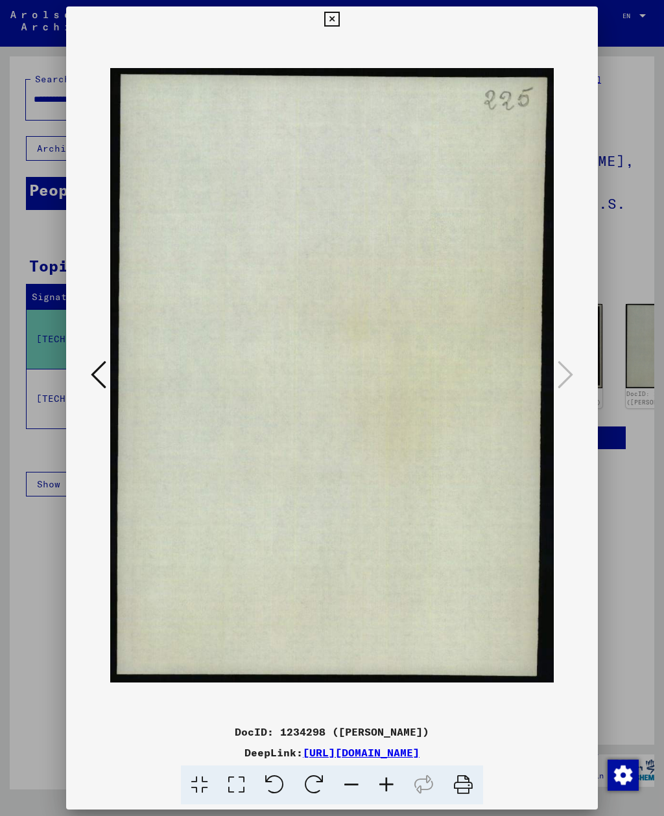
click at [339, 18] on icon at bounding box center [331, 20] width 15 height 16
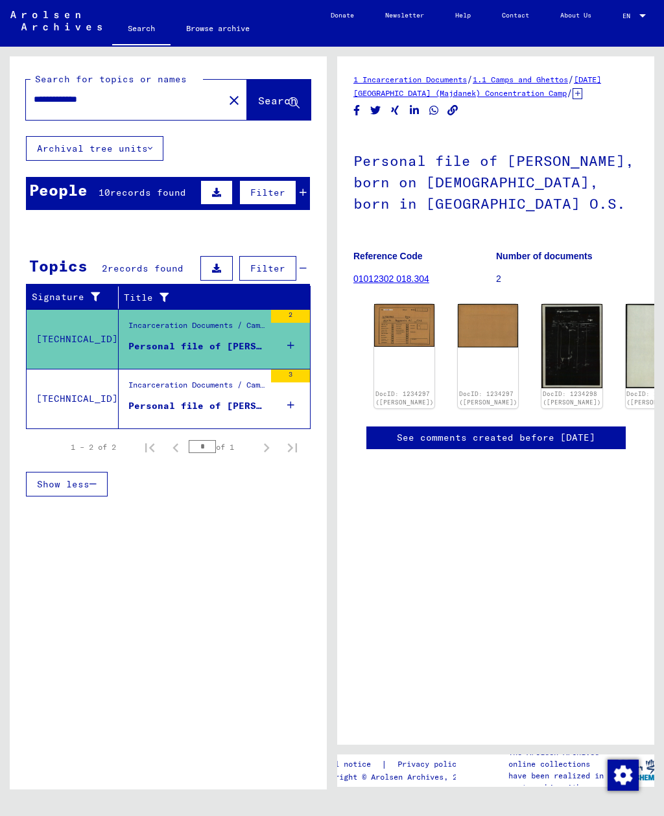
click at [76, 383] on mat-cell "[PERSON_NAME]" at bounding box center [93, 393] width 45 height 32
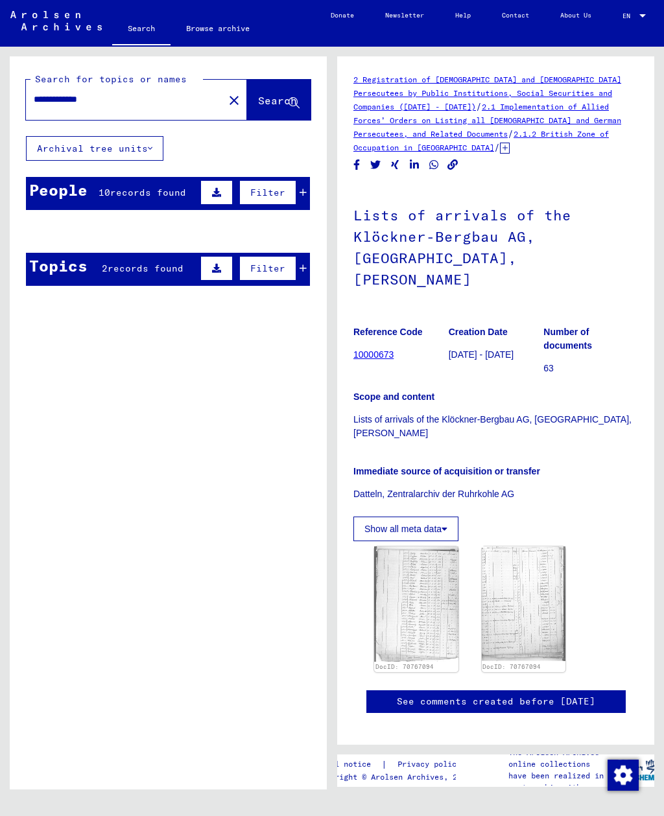
click at [449, 563] on img at bounding box center [416, 603] width 84 height 115
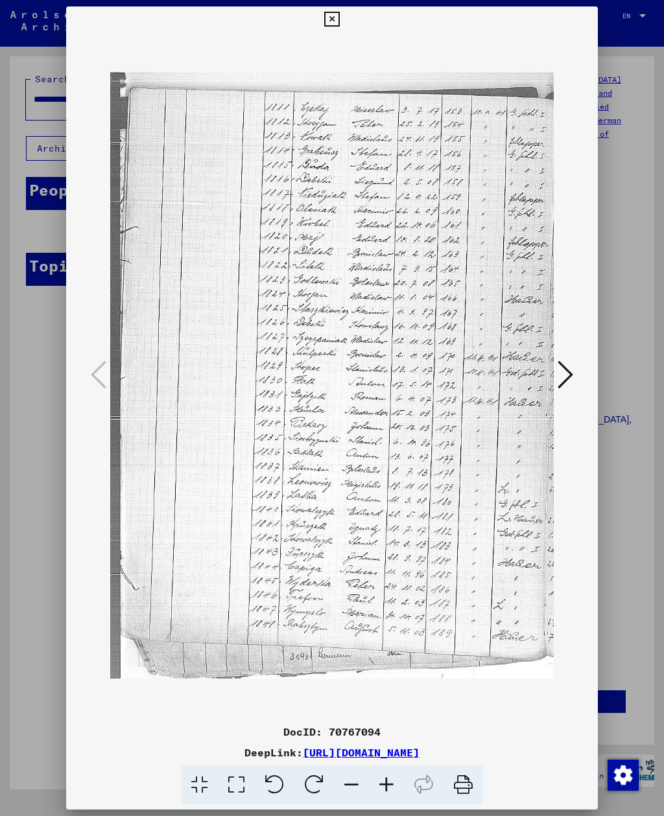
click at [627, 482] on div at bounding box center [332, 408] width 664 height 816
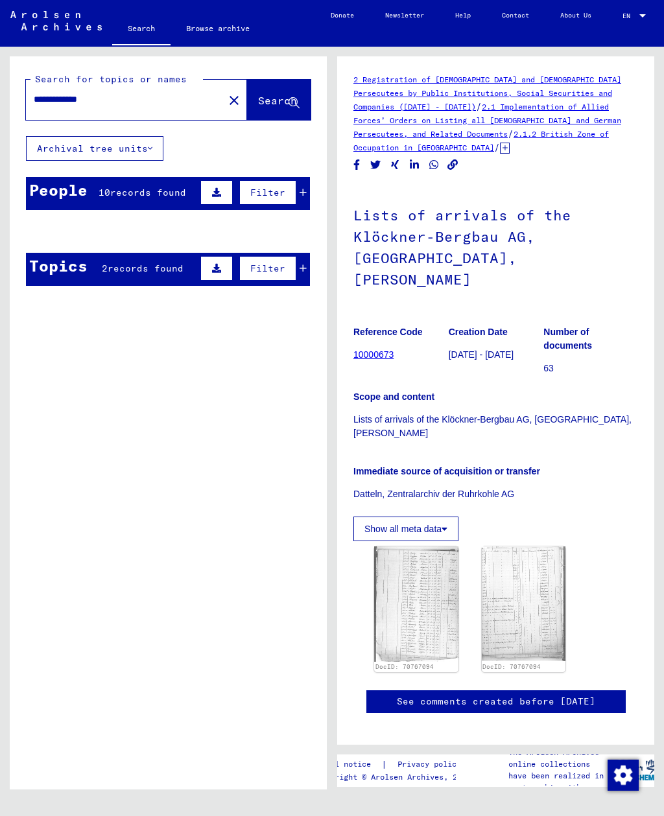
click at [53, 224] on icon at bounding box center [53, 228] width 9 height 9
